Goal: Check status: Check status

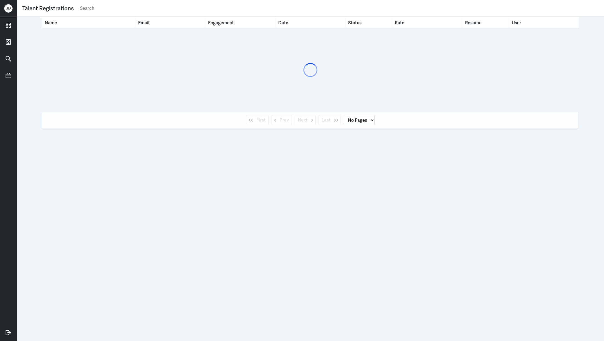
select select "1"
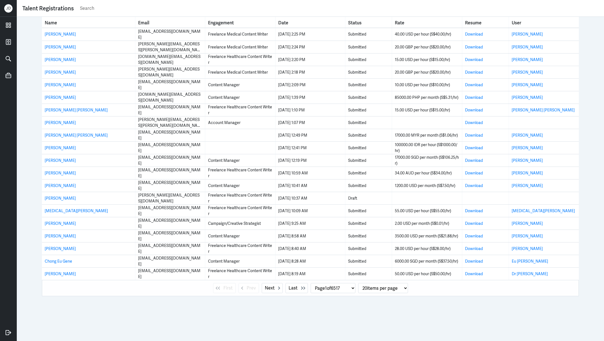
click at [331, 8] on input "text" at bounding box center [338, 8] width 519 height 8
paste input "fanglingshee@gmail.com"
type input "fanglingshee@gmail.com"
select select "0"
